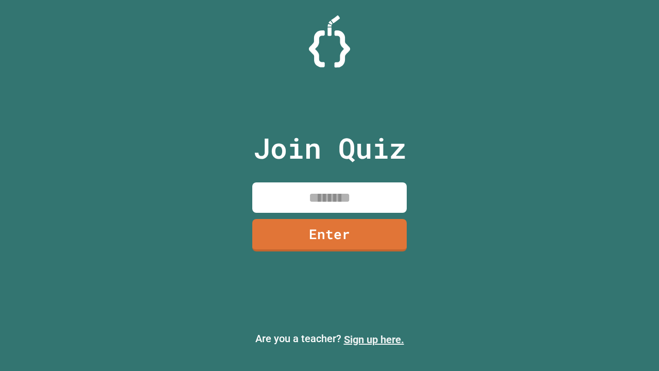
click at [374, 339] on link "Sign up here." at bounding box center [374, 339] width 60 height 12
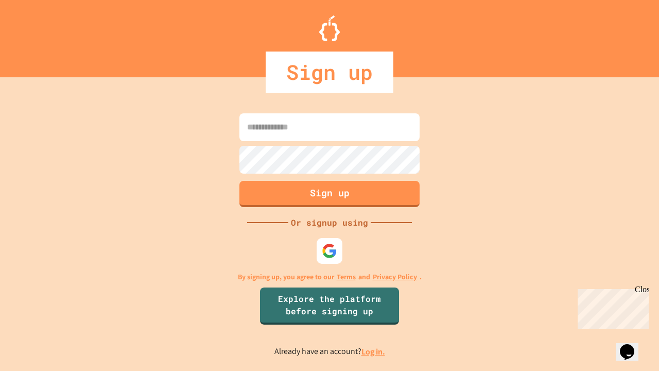
click at [374, 351] on link "Log in." at bounding box center [373, 351] width 24 height 11
